Goal: Check status: Check status

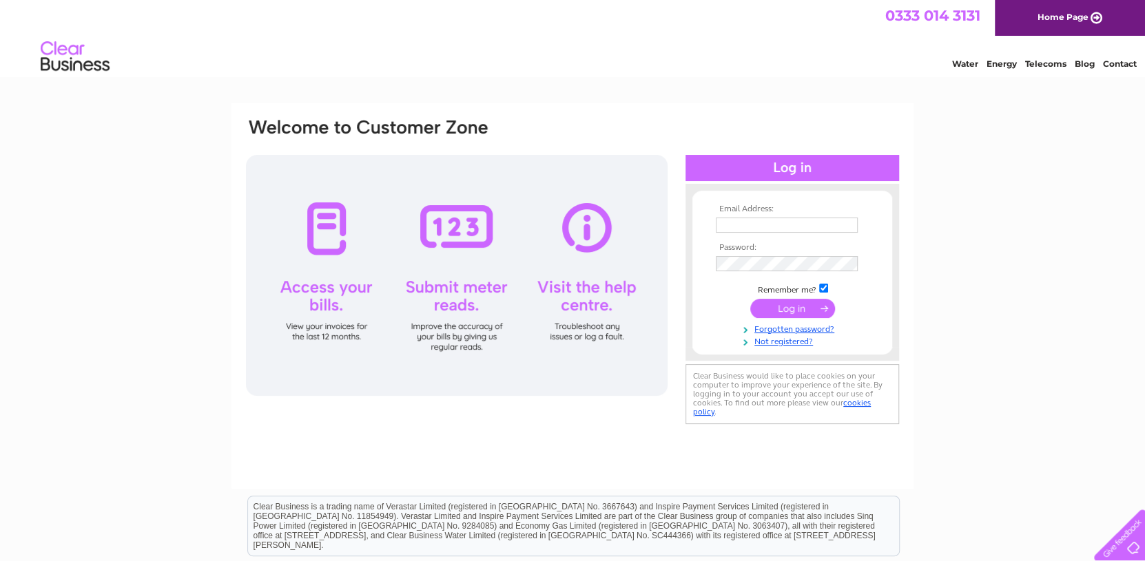
type input "diana@grantshaggis.com"
click at [772, 303] on input "submit" at bounding box center [792, 308] width 85 height 19
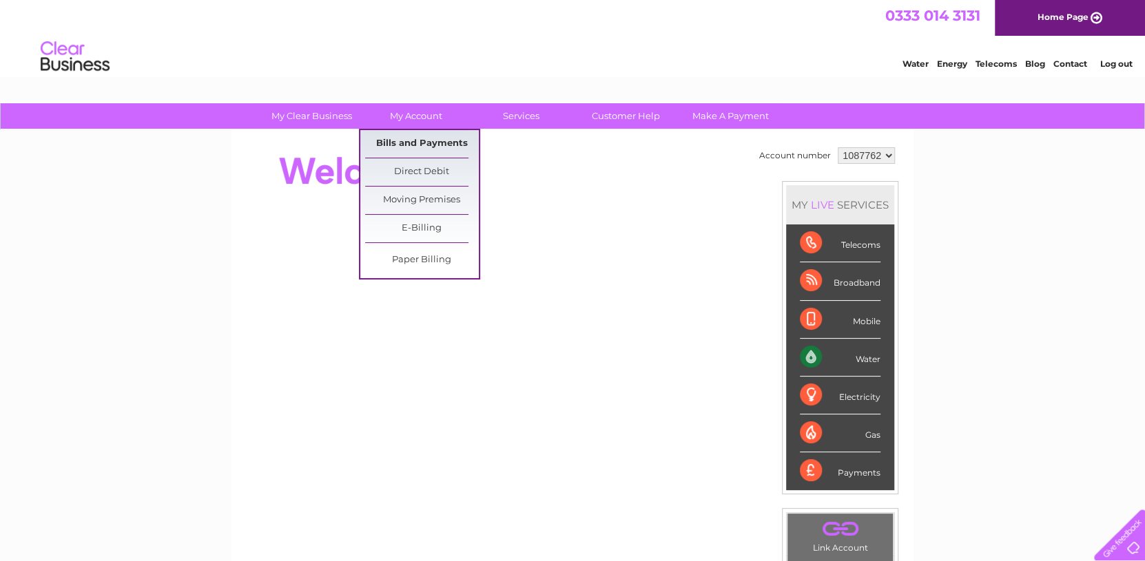
click at [424, 138] on link "Bills and Payments" at bounding box center [422, 144] width 114 height 28
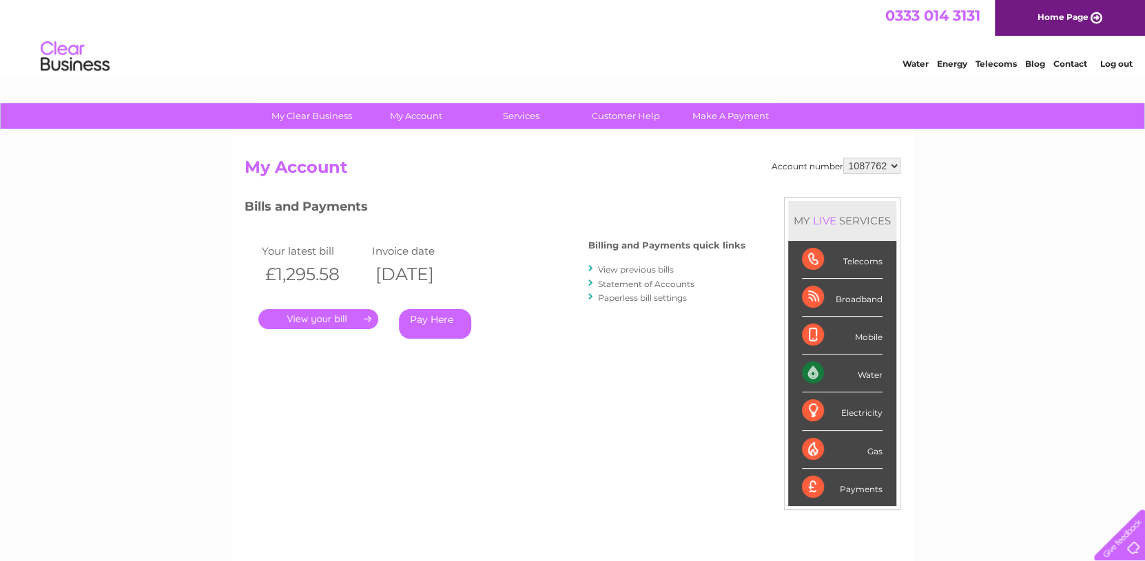
click at [288, 314] on link "." at bounding box center [318, 319] width 120 height 20
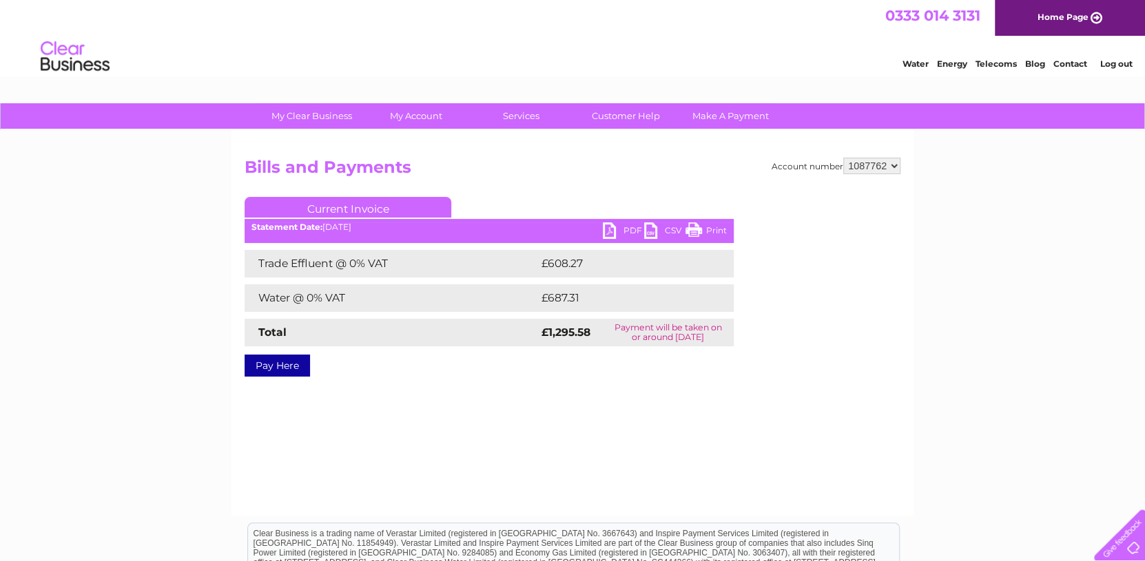
click at [637, 227] on link "PDF" at bounding box center [623, 233] width 41 height 20
click at [801, 394] on div "Account number 1087762 Bills and Payments Current Invoice PDF CSV Print £608.27" at bounding box center [572, 323] width 682 height 386
